Goal: Task Accomplishment & Management: Complete application form

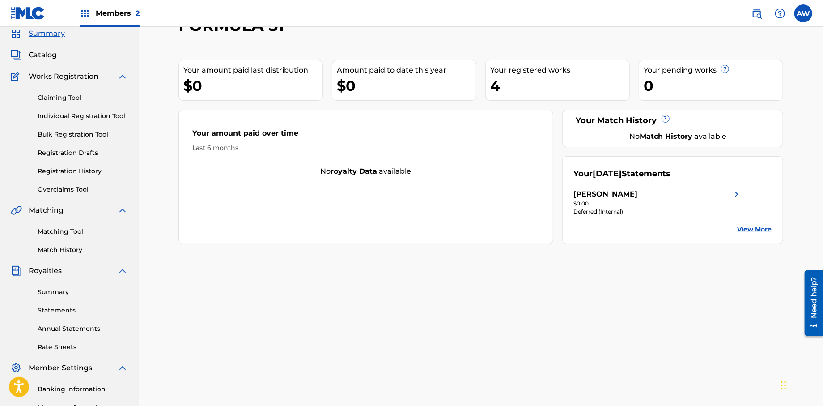
scroll to position [32, 0]
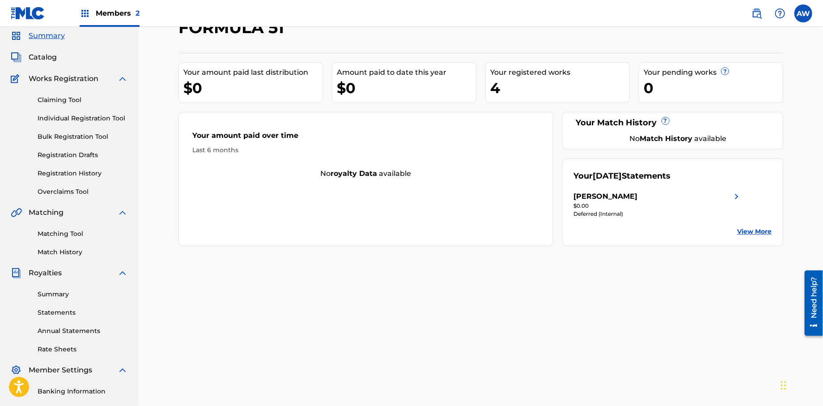
click at [43, 57] on span "Catalog" at bounding box center [43, 57] width 28 height 11
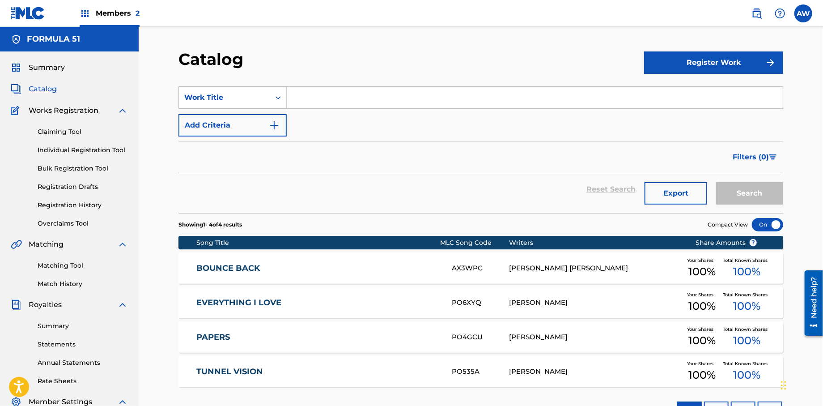
click at [660, 64] on button "Register Work" at bounding box center [713, 62] width 139 height 22
click at [661, 87] on link "Individual" at bounding box center [713, 91] width 139 height 21
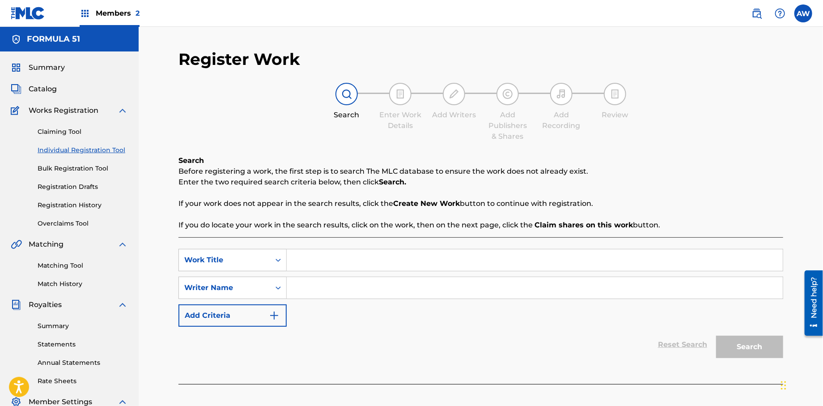
click at [307, 265] on input "Search Form" at bounding box center [535, 259] width 496 height 21
type input "Get Down Or Lay Down"
click at [298, 290] on input "Search Form" at bounding box center [535, 287] width 496 height 21
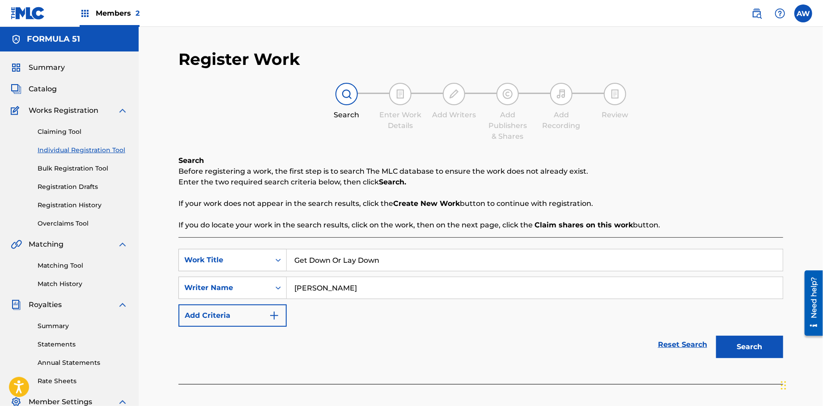
type input "[PERSON_NAME]"
click at [269, 316] on button "Add Criteria" at bounding box center [233, 315] width 108 height 22
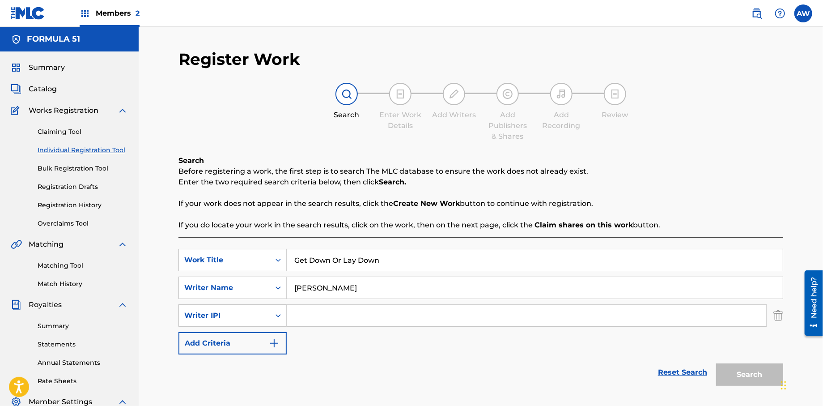
click at [311, 318] on input "Search Form" at bounding box center [527, 315] width 480 height 21
type input "572298521"
click at [277, 347] on img "Search Form" at bounding box center [274, 343] width 11 height 11
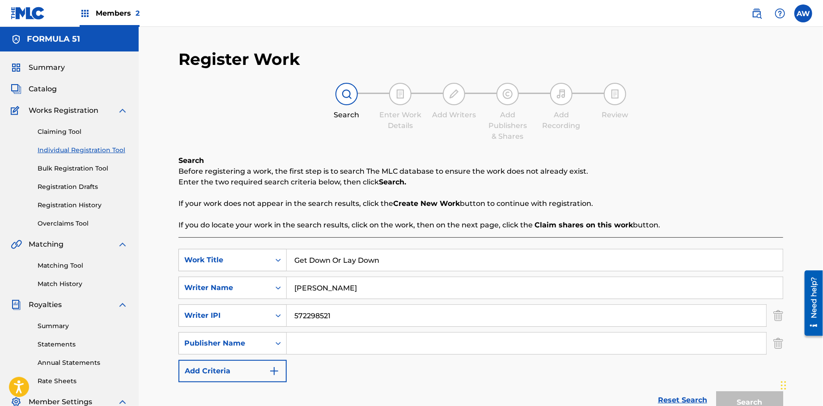
click at [313, 347] on input "Search Form" at bounding box center [527, 342] width 480 height 21
type input "Formula 51"
click at [277, 372] on img "Search Form" at bounding box center [274, 371] width 11 height 11
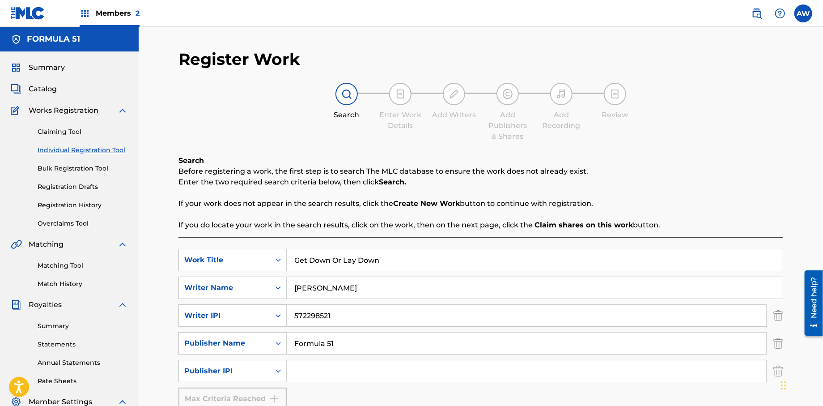
click at [306, 368] on input "Search Form" at bounding box center [527, 370] width 480 height 21
type input "1106052708"
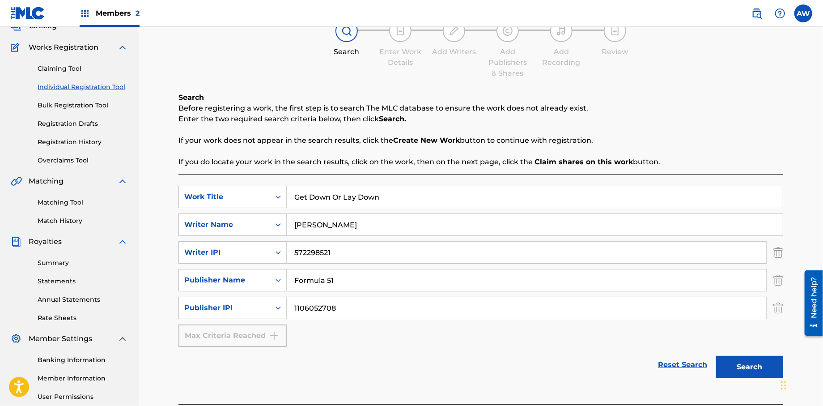
scroll to position [149, 0]
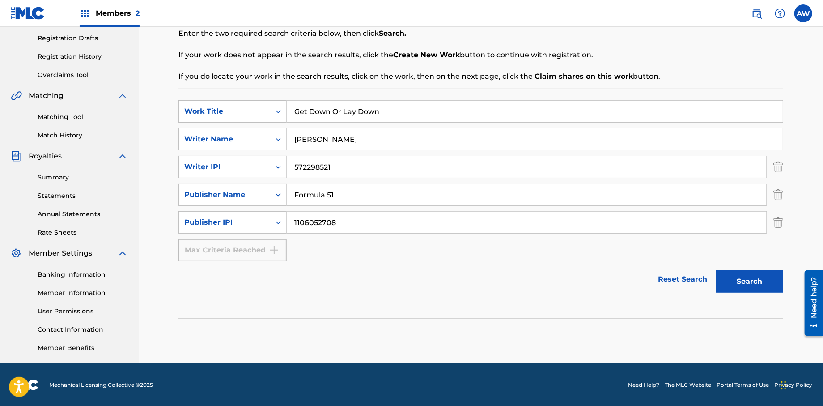
click at [757, 285] on button "Search" at bounding box center [749, 281] width 67 height 22
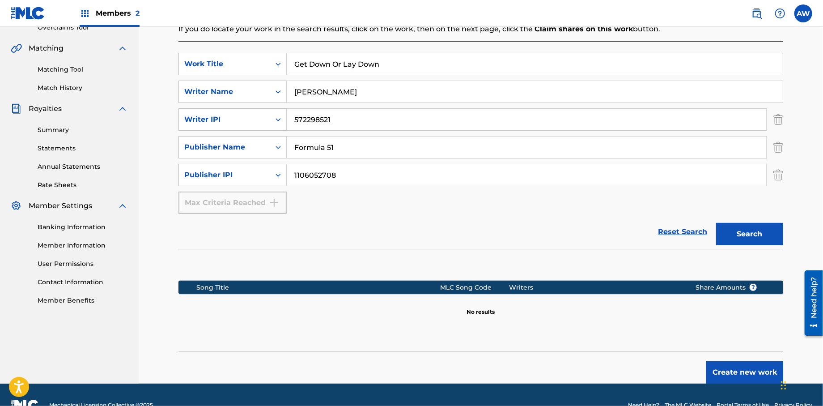
scroll to position [216, 0]
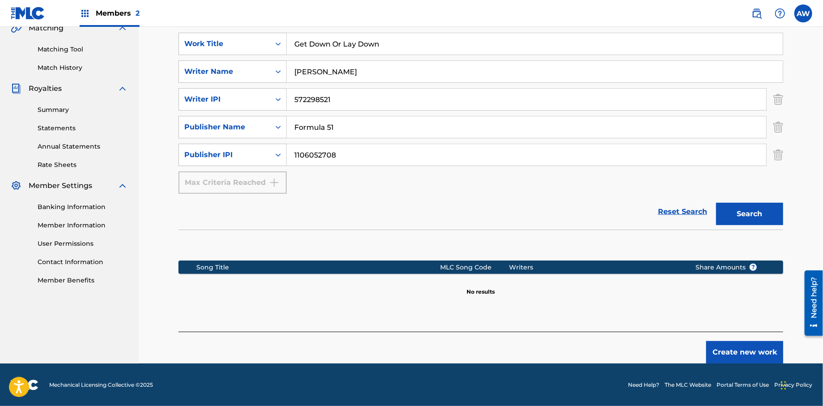
click at [745, 354] on button "Create new work" at bounding box center [745, 352] width 77 height 22
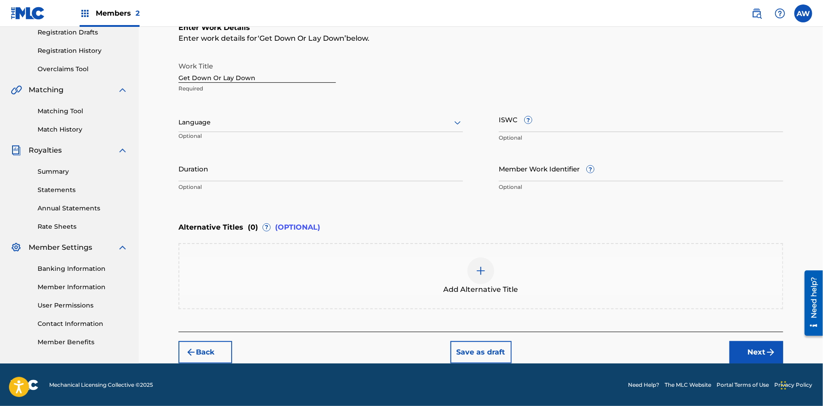
click at [757, 348] on button "Next" at bounding box center [757, 352] width 54 height 22
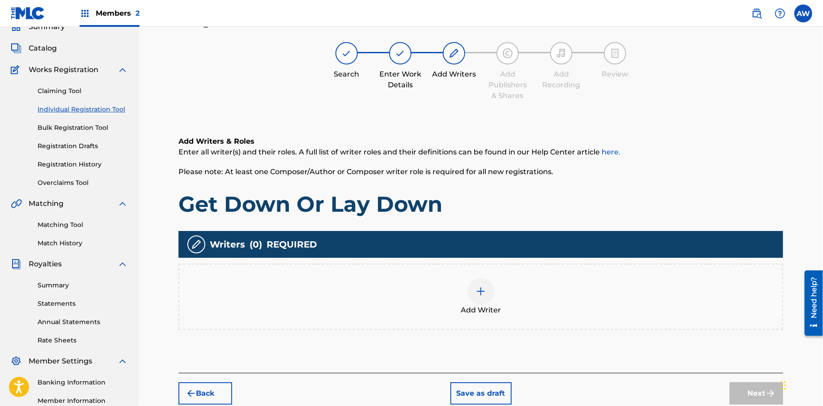
scroll to position [40, 0]
click at [488, 292] on div at bounding box center [481, 291] width 27 height 27
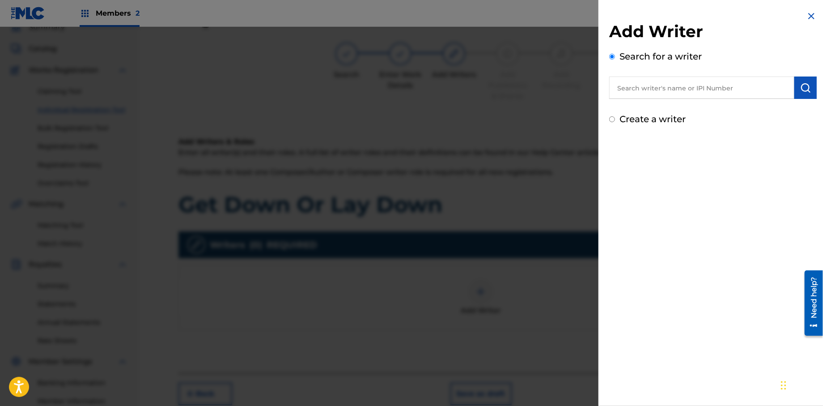
click at [634, 90] on input "text" at bounding box center [701, 88] width 185 height 22
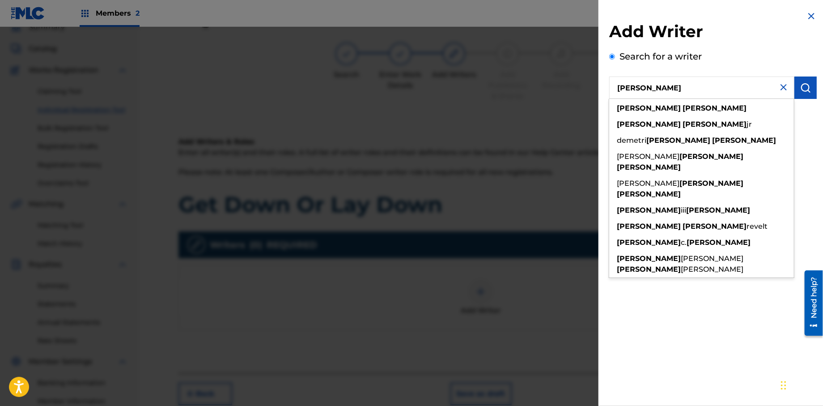
type input "[PERSON_NAME]"
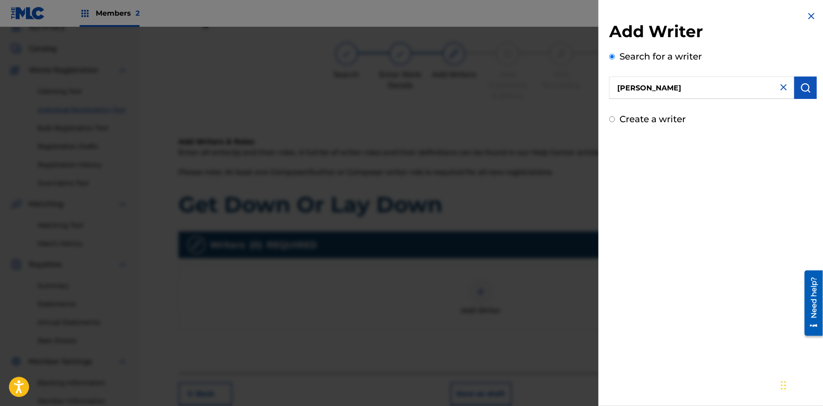
click at [796, 94] on button "submit" at bounding box center [806, 88] width 22 height 22
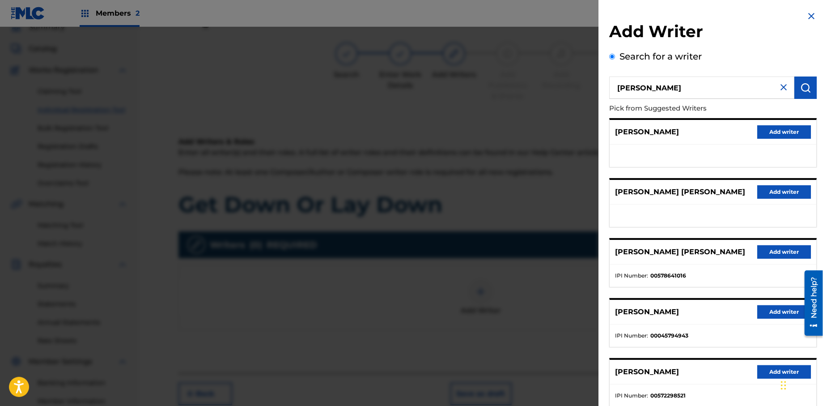
click at [762, 373] on button "Add writer" at bounding box center [785, 371] width 54 height 13
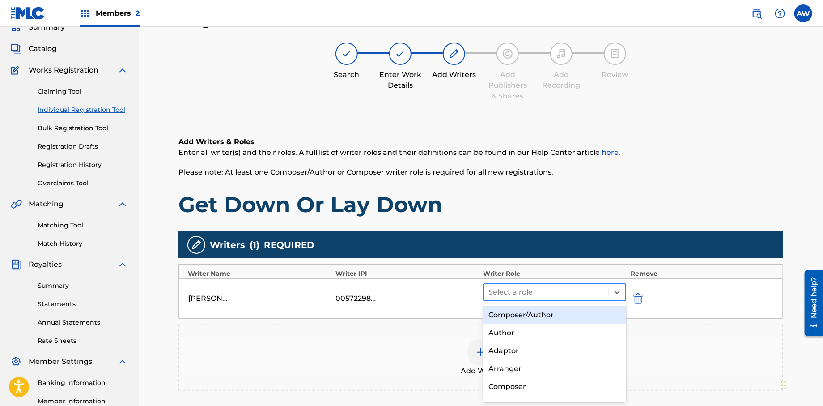
click at [486, 297] on div "Select a role" at bounding box center [546, 292] width 125 height 16
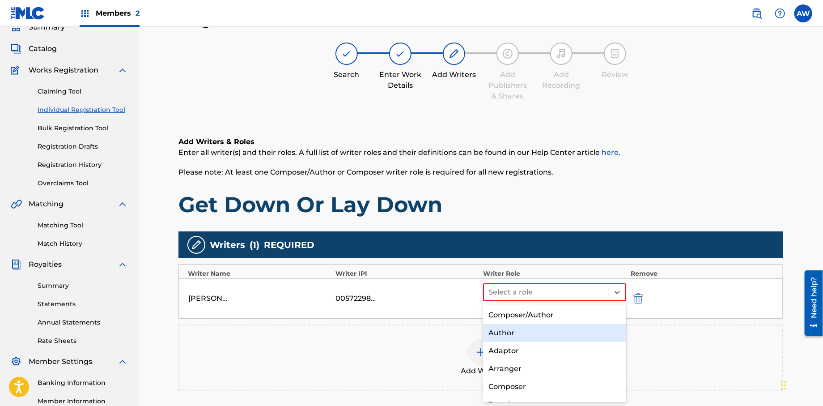
click at [504, 334] on div "Author" at bounding box center [554, 333] width 143 height 18
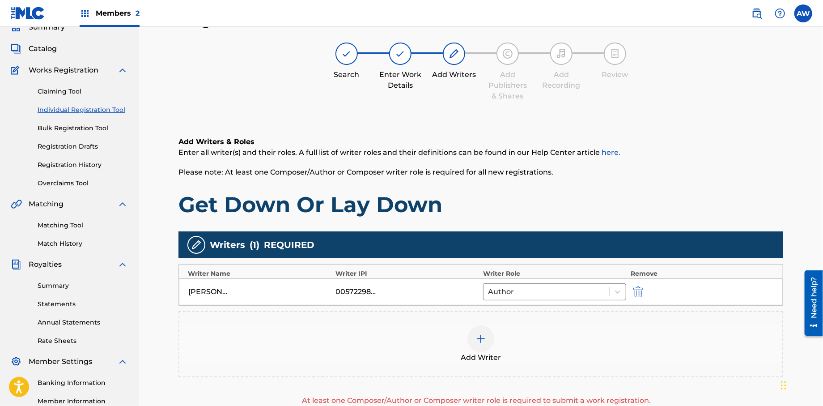
click at [484, 336] on img at bounding box center [481, 338] width 11 height 11
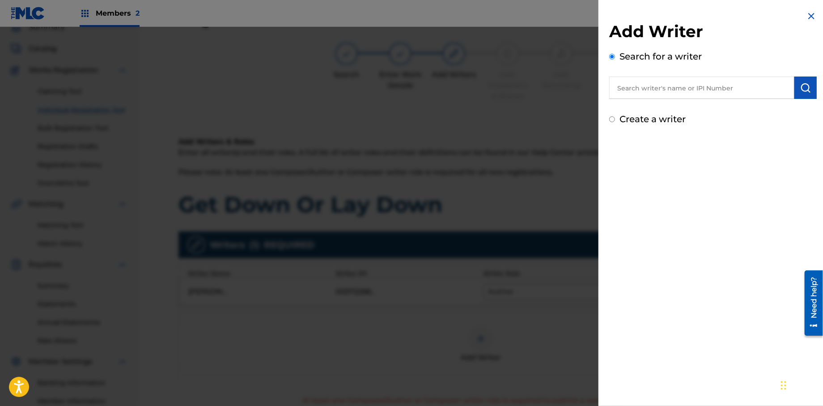
click at [612, 118] on input "Create a writer" at bounding box center [612, 119] width 6 height 6
radio input "false"
radio input "true"
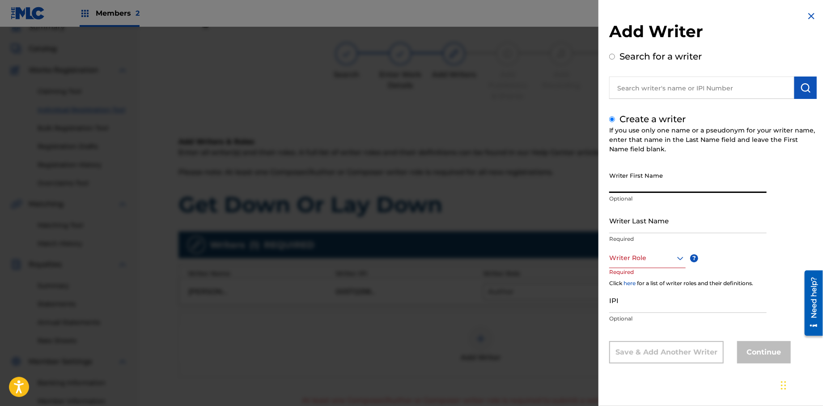
click at [632, 185] on input "Writer First Name" at bounding box center [688, 180] width 158 height 26
type input "[PERSON_NAME]"
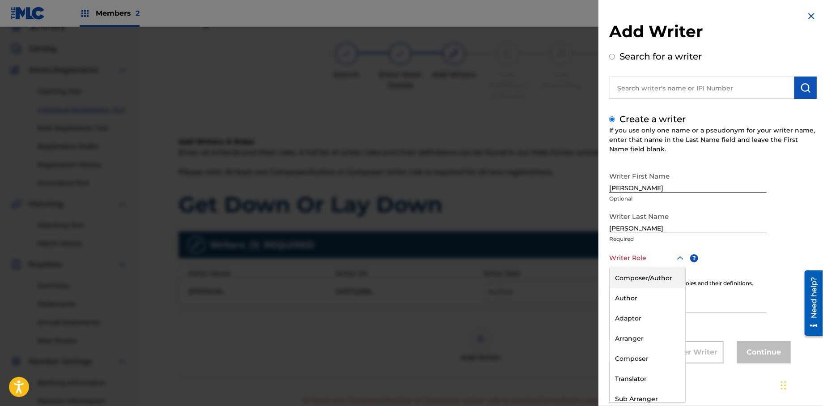
click at [632, 264] on div "Writer Role" at bounding box center [647, 258] width 77 height 20
click at [630, 357] on div "Composer" at bounding box center [648, 359] width 76 height 20
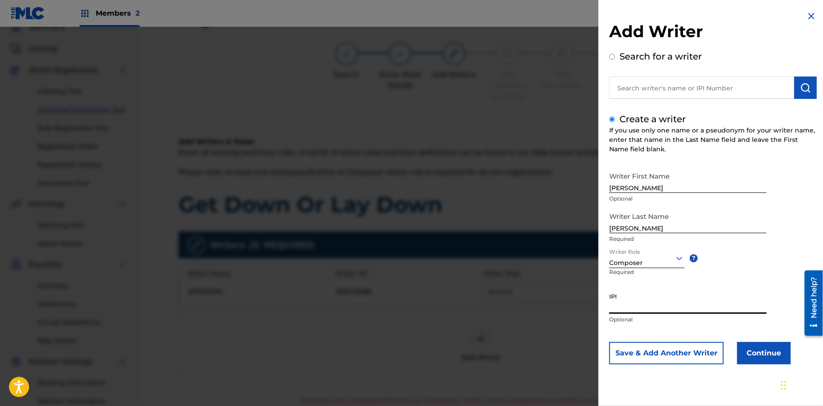
click at [627, 310] on input "IPI" at bounding box center [688, 301] width 158 height 26
type input "572298521"
click at [752, 359] on button "Continue" at bounding box center [764, 353] width 54 height 22
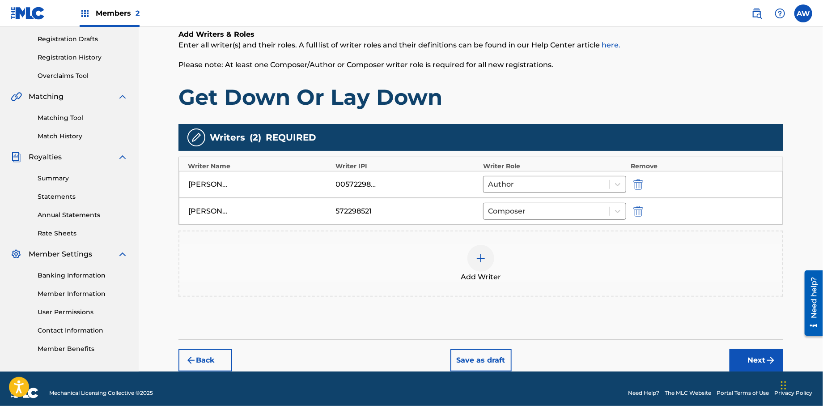
scroll to position [156, 0]
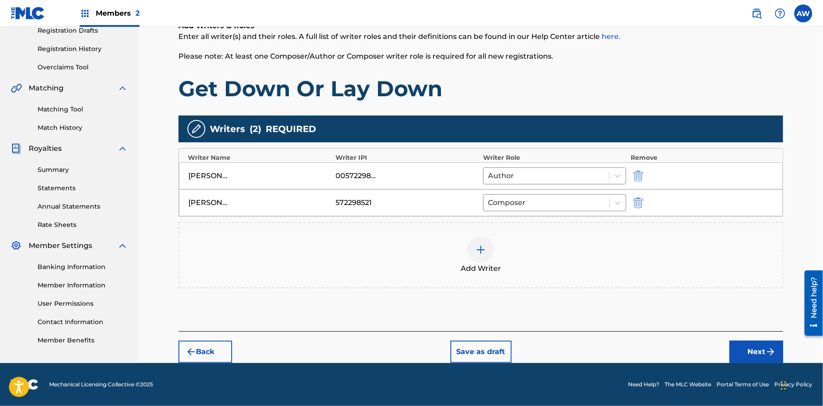
click at [753, 349] on button "Next" at bounding box center [757, 352] width 54 height 22
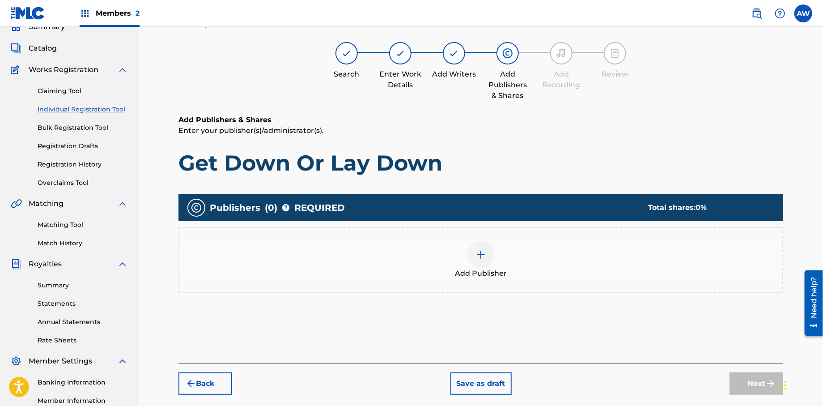
scroll to position [40, 0]
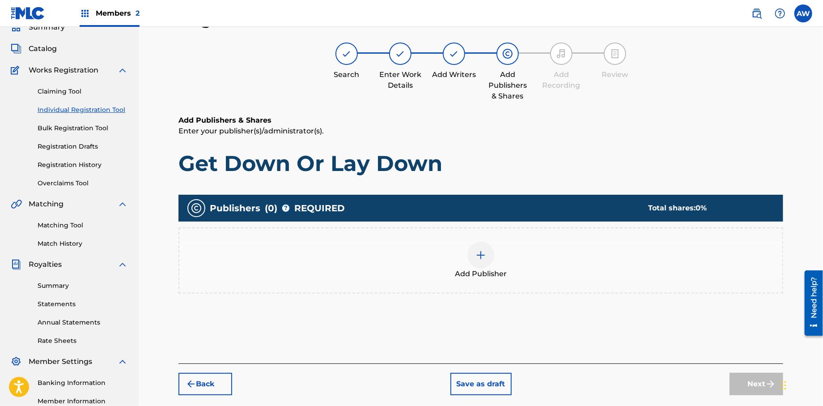
click at [477, 255] on img at bounding box center [481, 255] width 11 height 11
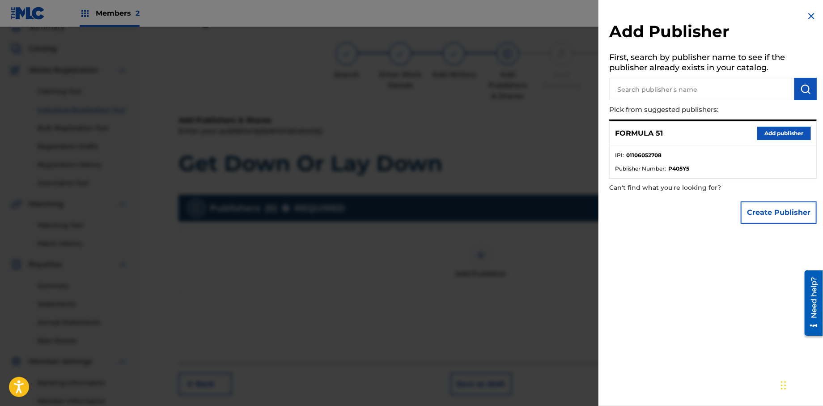
click at [777, 133] on button "Add publisher" at bounding box center [785, 133] width 54 height 13
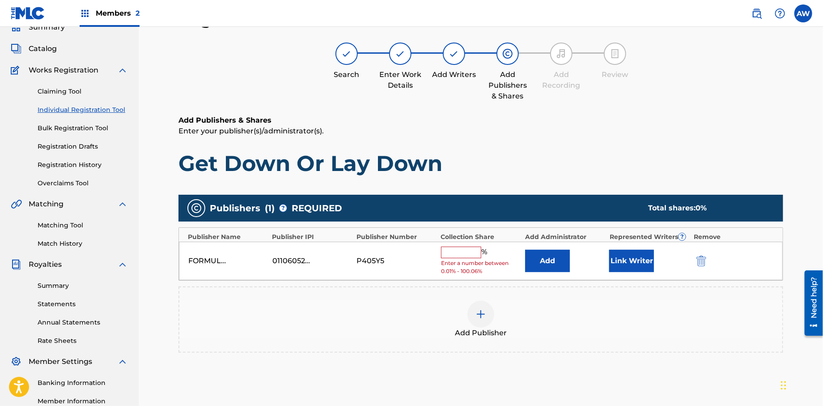
click at [458, 248] on input "text" at bounding box center [461, 253] width 40 height 12
type input "100"
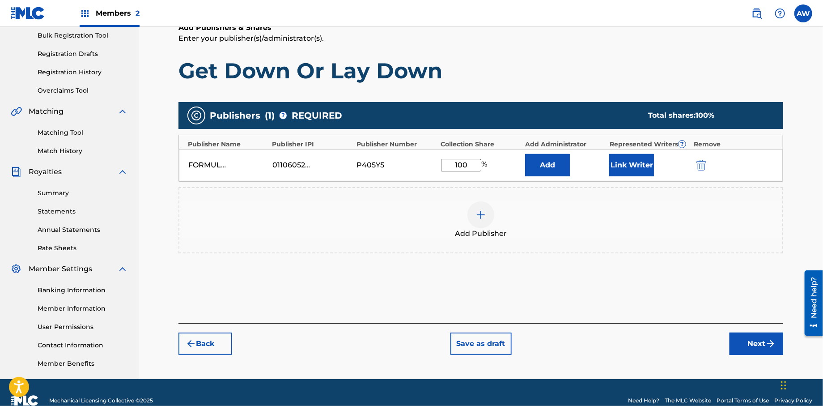
scroll to position [149, 0]
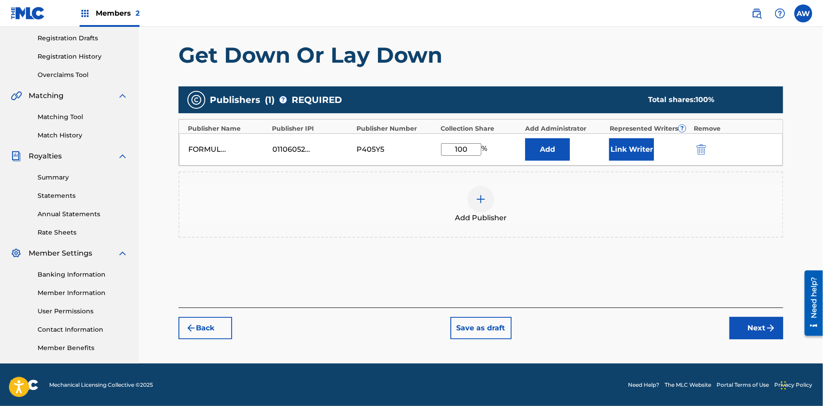
click at [757, 322] on button "Next" at bounding box center [757, 328] width 54 height 22
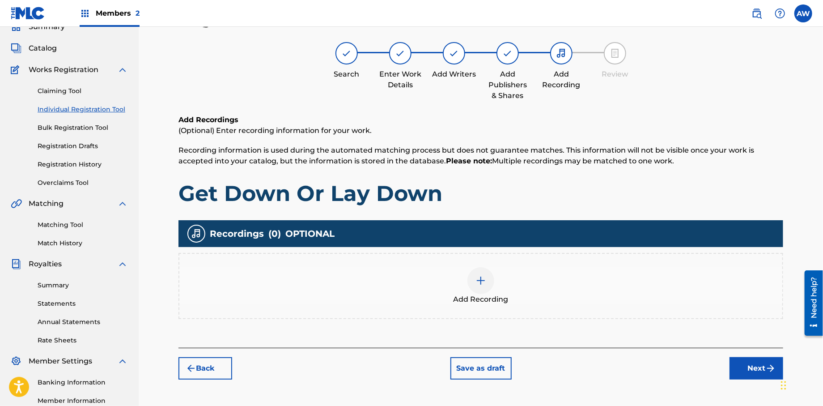
scroll to position [40, 0]
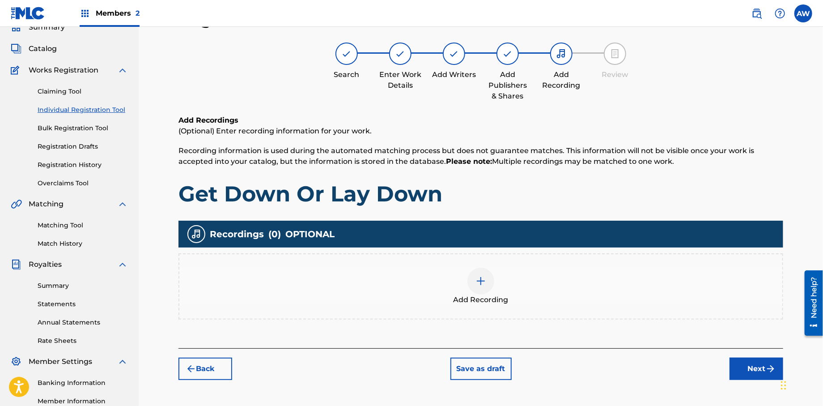
click at [486, 285] on img at bounding box center [481, 281] width 11 height 11
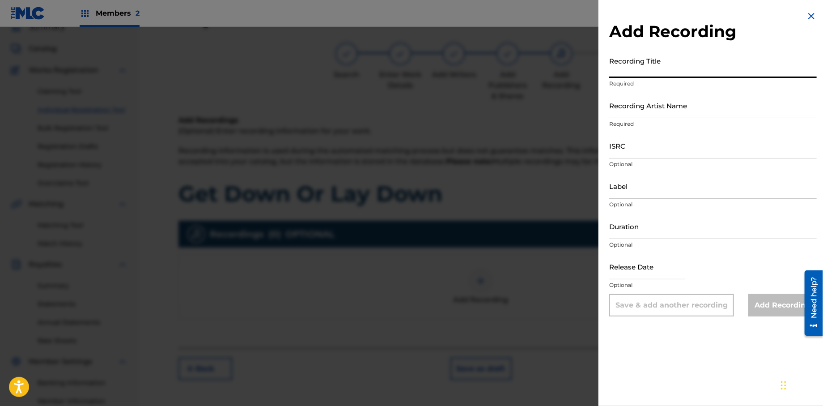
click at [633, 76] on input "Recording Title" at bounding box center [713, 65] width 208 height 26
type input "Papers, Vol. 1"
click at [617, 108] on input "Recording Artist Name" at bounding box center [713, 106] width 208 height 26
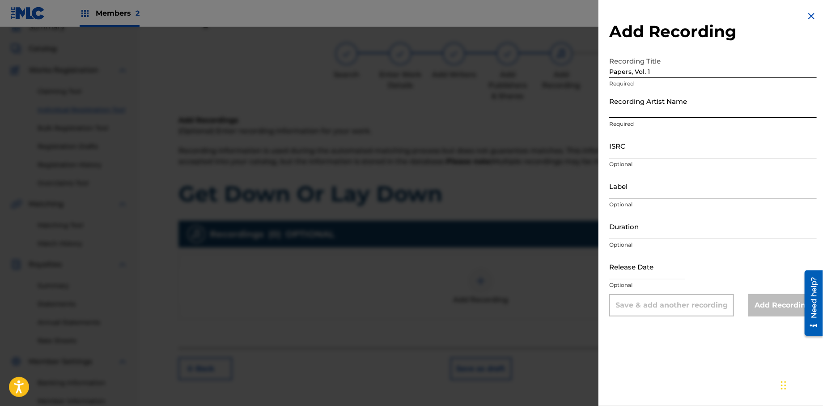
type input "T-Rock"
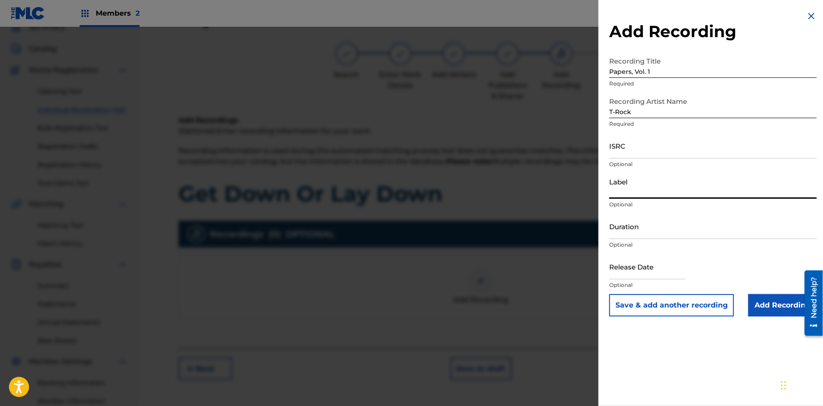
click at [635, 193] on input "Label" at bounding box center [713, 186] width 208 height 26
type input "Rock Solid Music"
select select "8"
select select "2025"
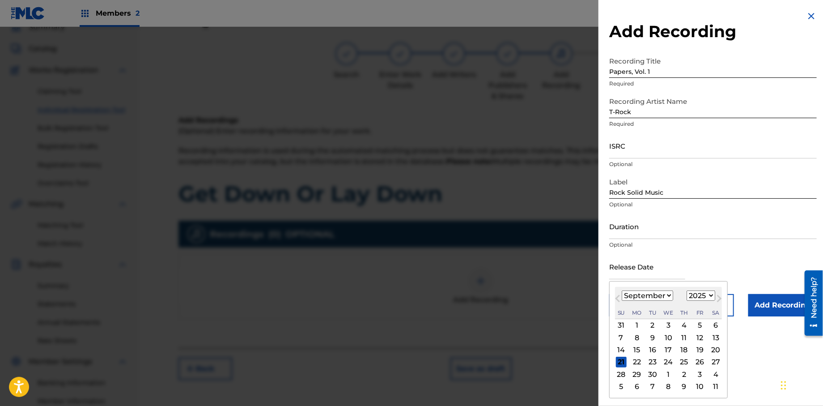
click at [641, 272] on input "text" at bounding box center [647, 267] width 76 height 26
type input "[DATE]"
select select "0"
select select "2013"
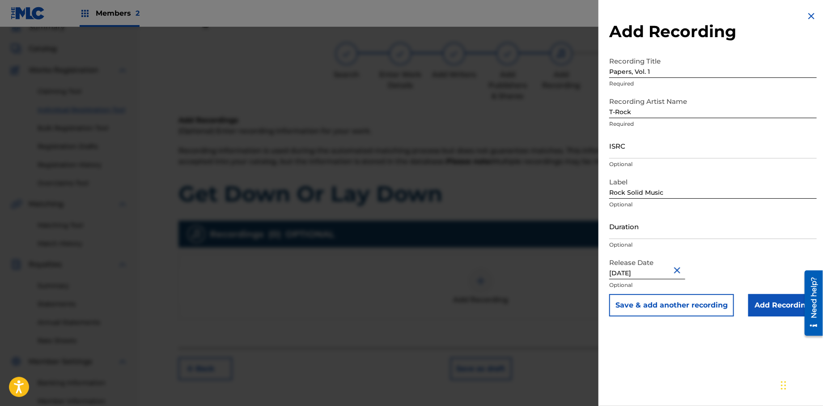
click at [772, 308] on input "Add Recording" at bounding box center [783, 305] width 68 height 22
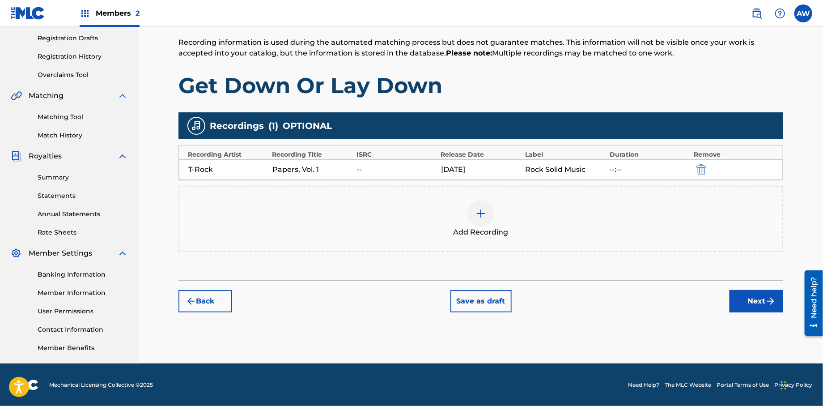
click at [754, 294] on button "Next" at bounding box center [757, 301] width 54 height 22
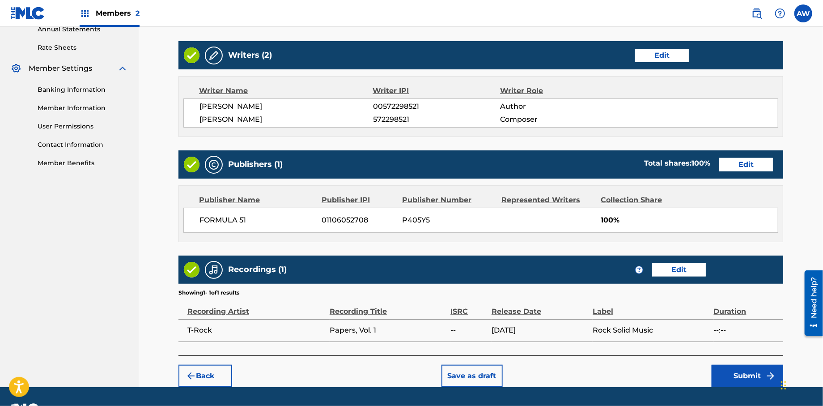
scroll to position [341, 0]
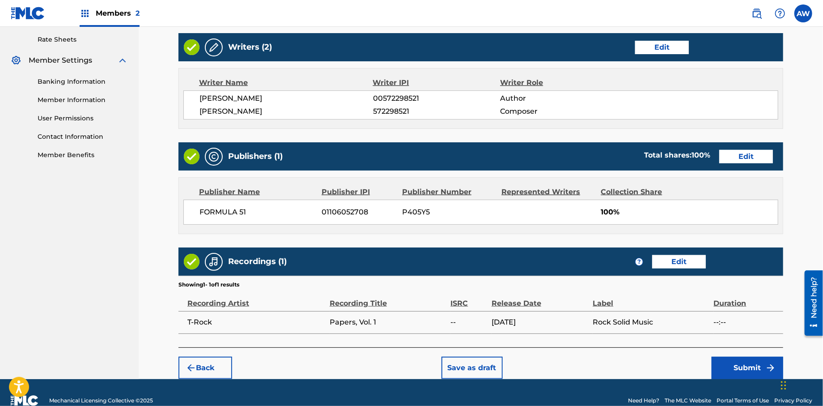
click at [724, 361] on button "Submit" at bounding box center [748, 368] width 72 height 22
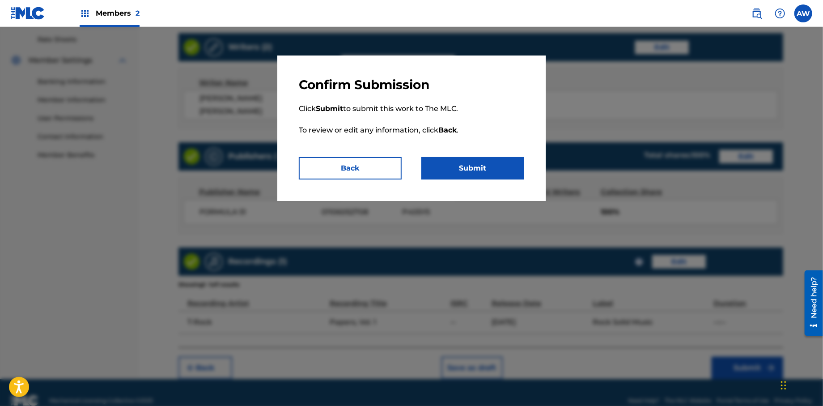
click at [443, 162] on button "Submit" at bounding box center [472, 168] width 103 height 22
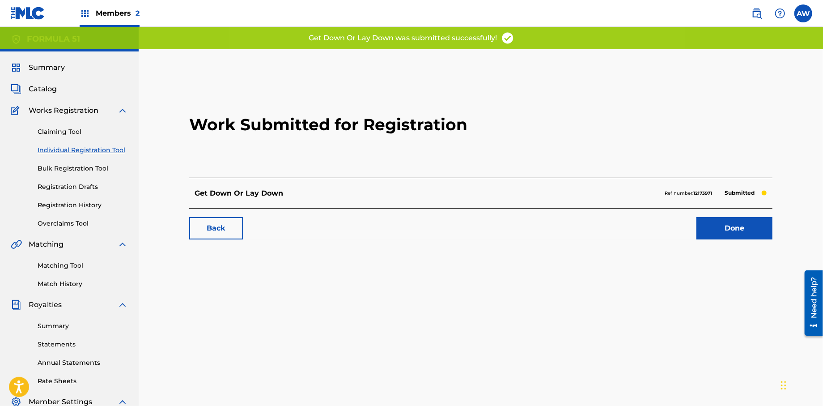
click at [732, 232] on link "Done" at bounding box center [735, 228] width 76 height 22
